Goal: Information Seeking & Learning: Understand process/instructions

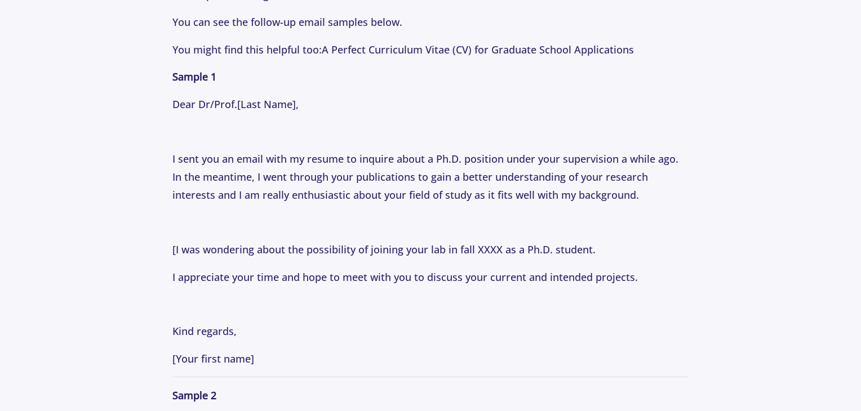
scroll to position [1443, 0]
click at [237, 14] on p "You can see the follow-up email samples below." at bounding box center [430, 21] width 517 height 18
click at [317, 181] on p "I sent you an email with my resume to inquire about a Ph.D. position under your…" at bounding box center [430, 176] width 517 height 55
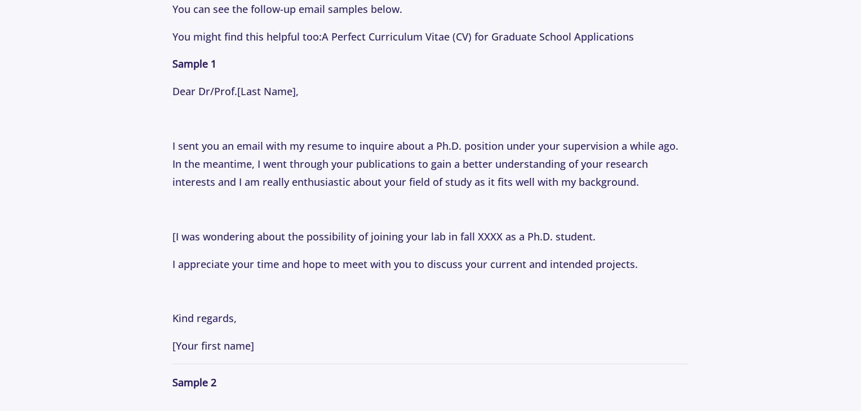
scroll to position [1458, 0]
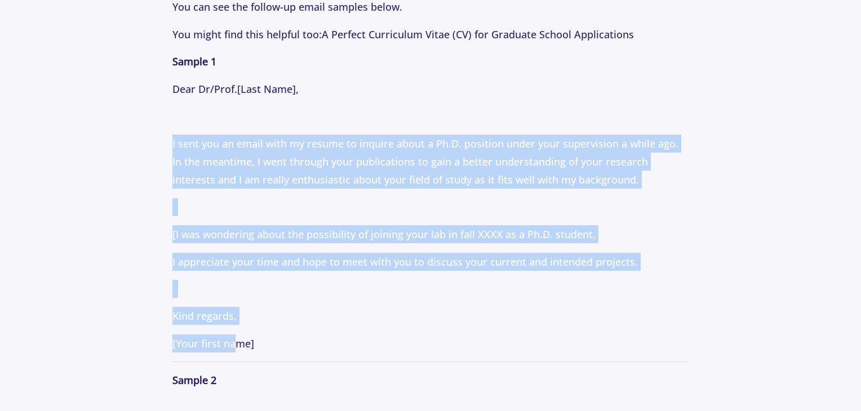
drag, startPoint x: 174, startPoint y: 140, endPoint x: 237, endPoint y: 339, distance: 208.7
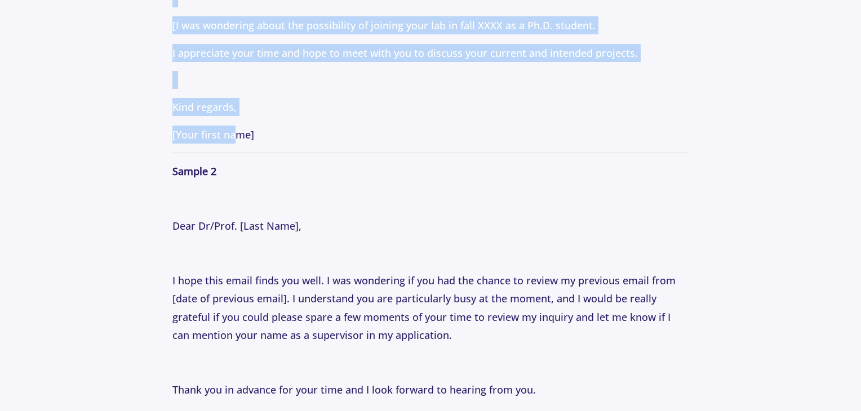
scroll to position [1667, 0]
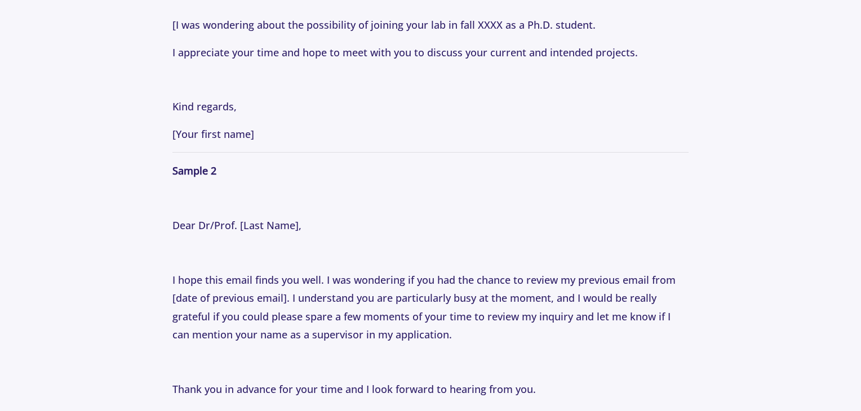
click at [294, 240] on p "Have you ever sent an email to a faculty member and not received a response? If…" at bounding box center [430, 212] width 517 height 2525
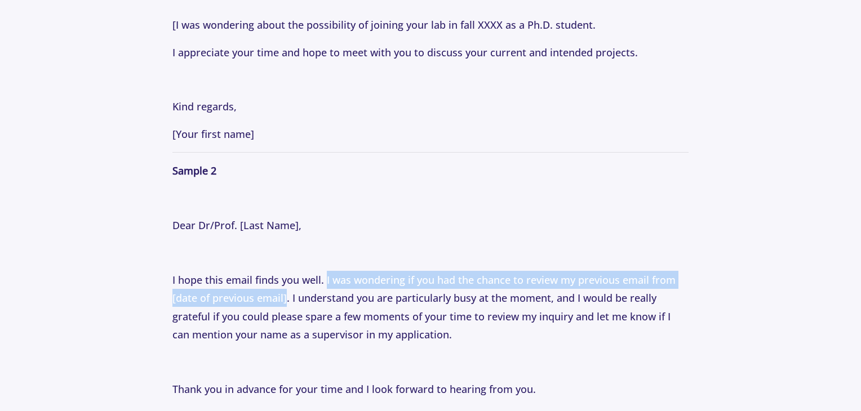
drag, startPoint x: 325, startPoint y: 272, endPoint x: 286, endPoint y: 294, distance: 44.9
click at [286, 294] on p "I hope this email finds you well. I was wondering if you had the chance to revi…" at bounding box center [430, 307] width 517 height 73
copy p "I was wondering if you had the chance to review my previous email from [date of…"
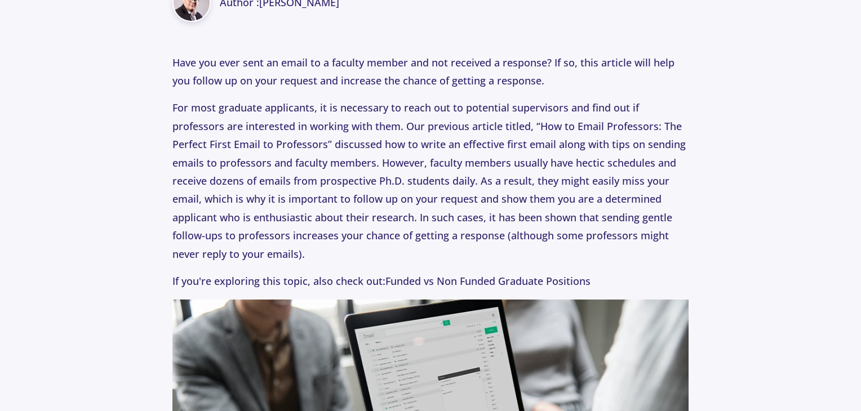
scroll to position [0, 0]
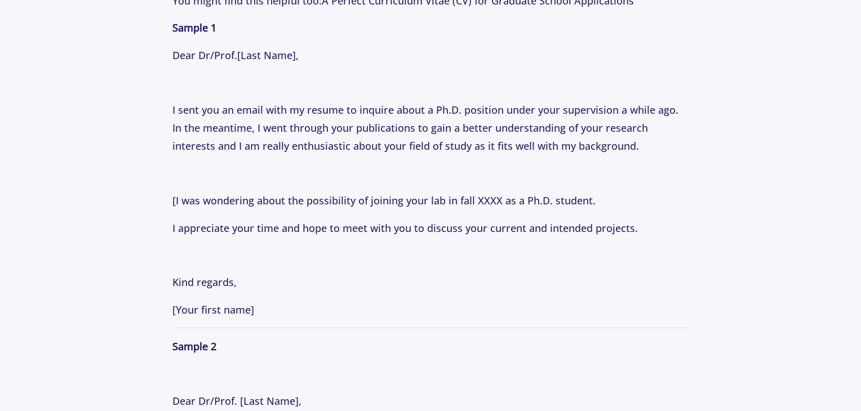
scroll to position [1489, 0]
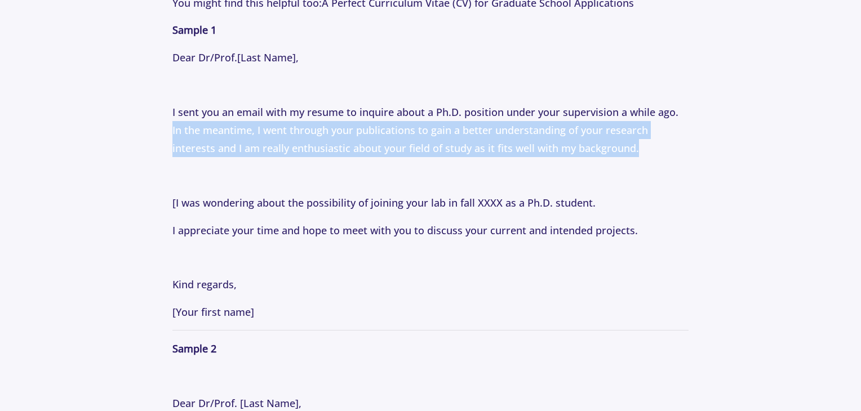
drag, startPoint x: 677, startPoint y: 109, endPoint x: 678, endPoint y: 156, distance: 47.4
click at [678, 156] on p "I sent you an email with my resume to inquire about a Ph.D. position under your…" at bounding box center [430, 130] width 517 height 55
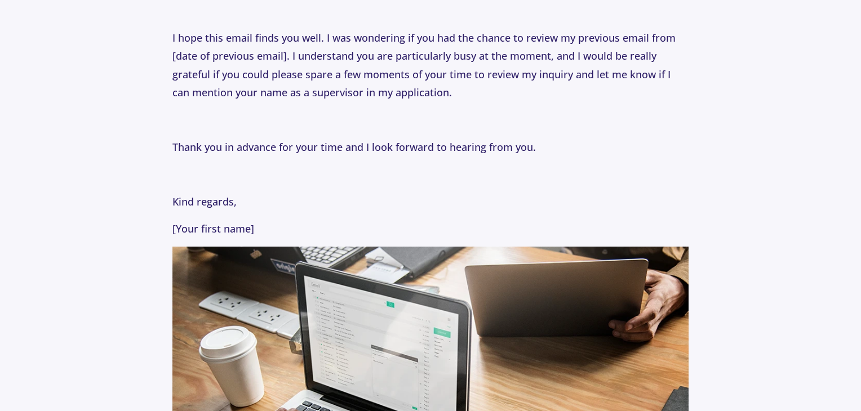
scroll to position [1911, 0]
